Goal: Navigation & Orientation: Understand site structure

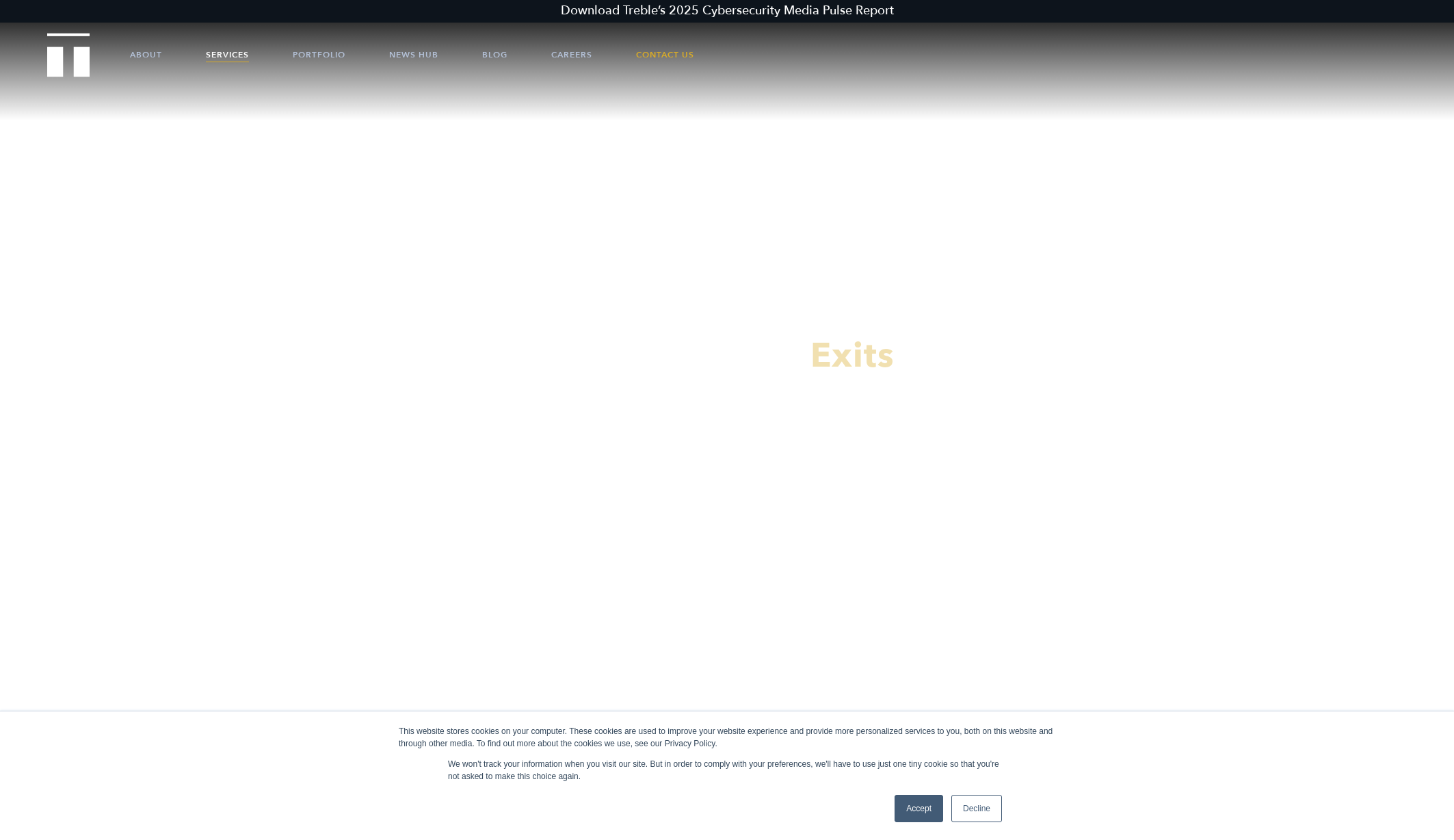
click at [233, 55] on link "Services" at bounding box center [227, 54] width 43 height 41
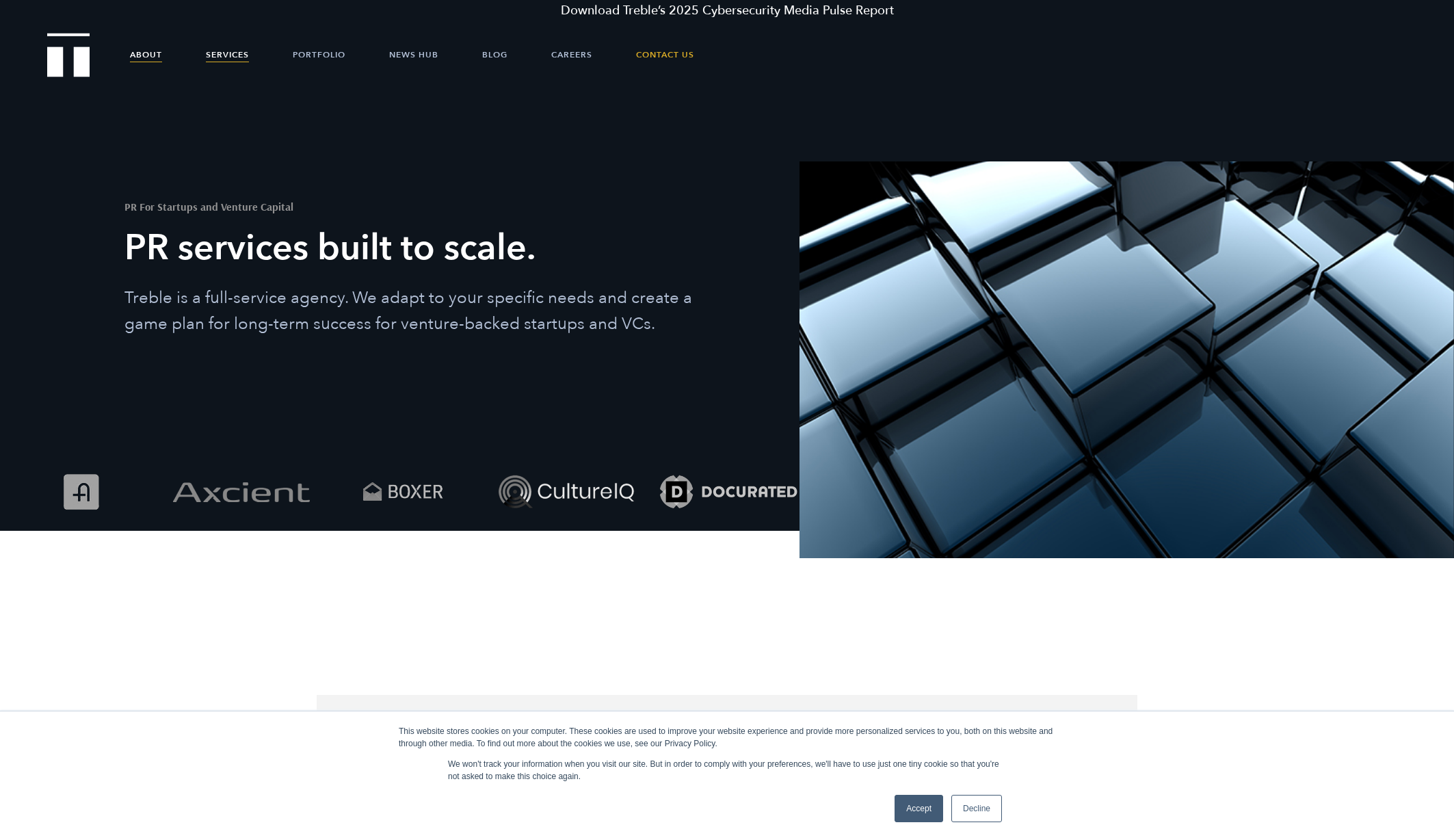
click at [148, 56] on link "About" at bounding box center [146, 54] width 32 height 41
